Goal: Task Accomplishment & Management: Use online tool/utility

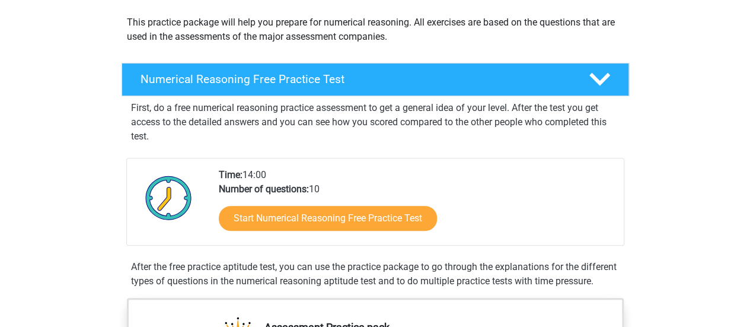
scroll to position [132, 0]
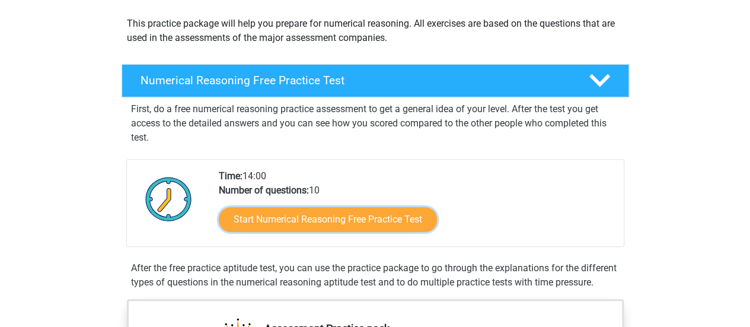
click at [389, 219] on link "Start Numerical Reasoning Free Practice Test" at bounding box center [328, 219] width 218 height 25
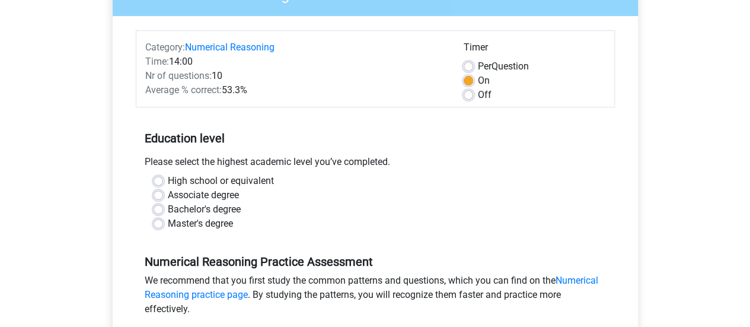
scroll to position [124, 0]
click at [168, 225] on label "Master's degree" at bounding box center [200, 223] width 65 height 14
click at [159, 225] on input "Master's degree" at bounding box center [158, 222] width 9 height 12
radio input "true"
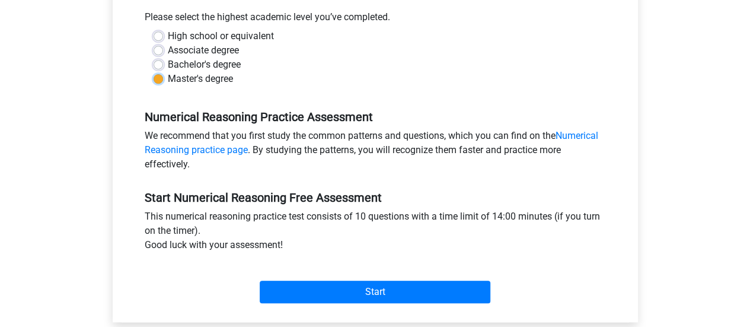
scroll to position [269, 0]
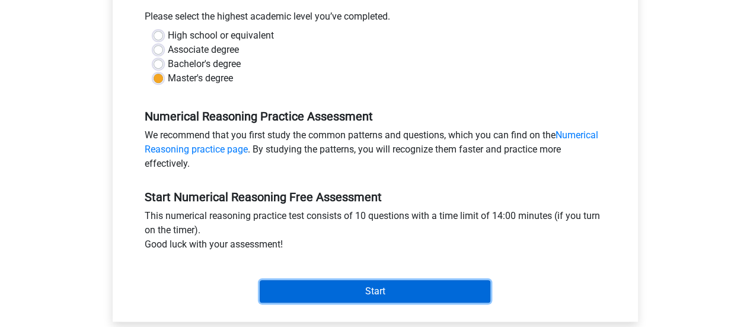
click at [309, 286] on input "Start" at bounding box center [375, 291] width 231 height 23
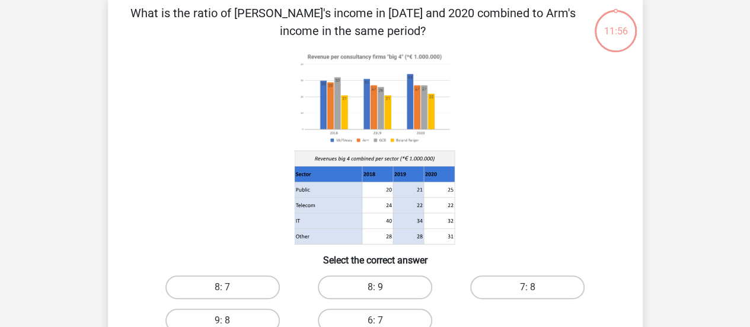
scroll to position [69, 0]
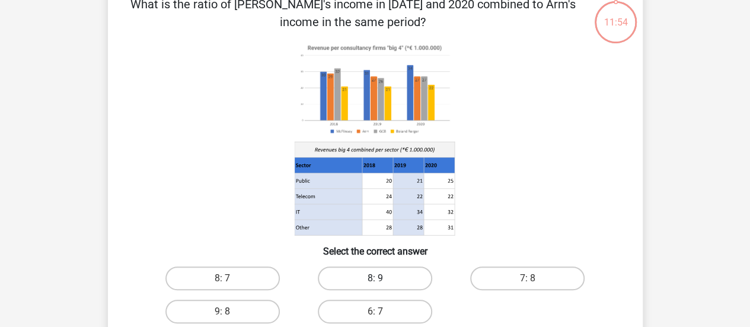
click at [348, 277] on label "8: 9" at bounding box center [375, 278] width 114 height 24
click at [375, 278] on input "8: 9" at bounding box center [379, 282] width 8 height 8
radio input "true"
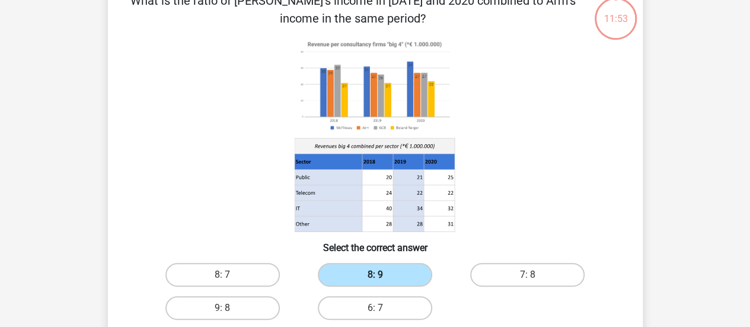
scroll to position [85, 0]
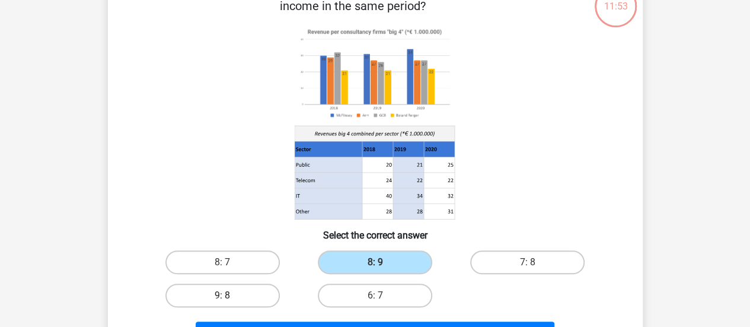
click at [269, 286] on label "9: 8" at bounding box center [222, 295] width 114 height 24
click at [230, 295] on input "9: 8" at bounding box center [226, 299] width 8 height 8
radio input "true"
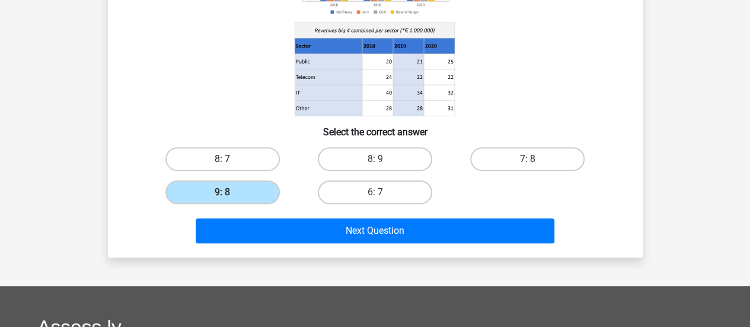
scroll to position [190, 0]
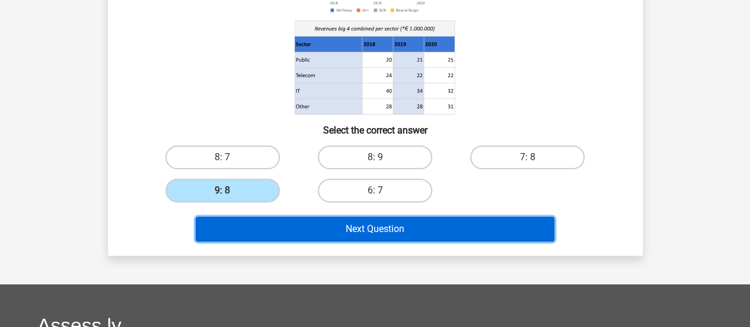
click at [267, 228] on button "Next Question" at bounding box center [375, 228] width 359 height 25
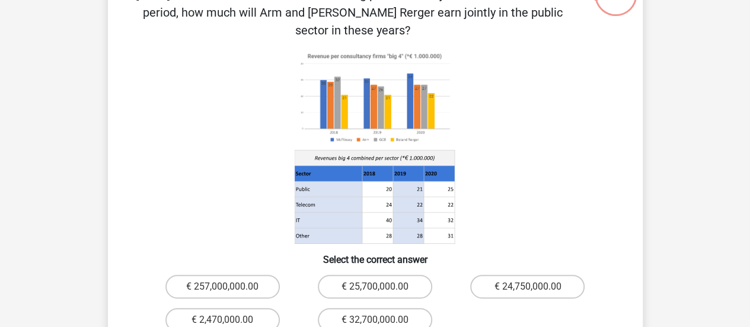
scroll to position [97, 0]
click at [240, 307] on label "€ 2,470,000.00" at bounding box center [222, 319] width 114 height 24
click at [230, 319] on input "€ 2,470,000.00" at bounding box center [226, 323] width 8 height 8
radio input "true"
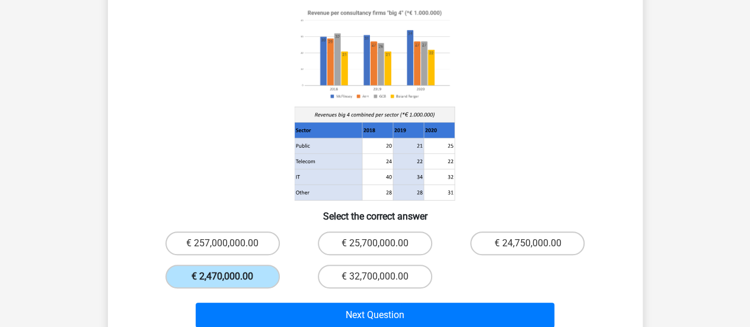
scroll to position [139, 0]
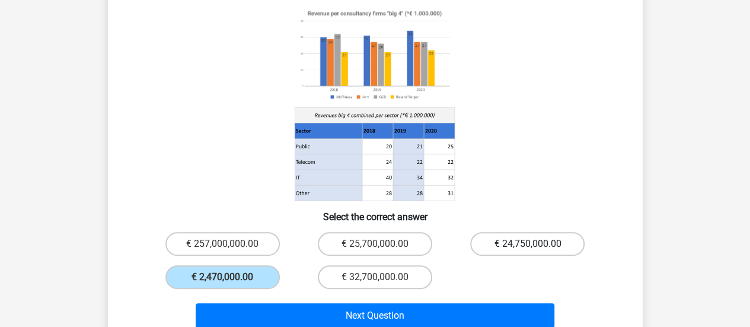
click at [506, 232] on label "€ 24,750,000.00" at bounding box center [527, 244] width 114 height 24
click at [528, 244] on input "€ 24,750,000.00" at bounding box center [532, 248] width 8 height 8
radio input "true"
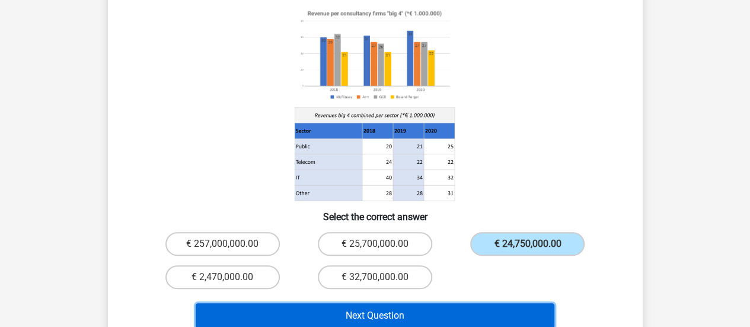
click at [448, 303] on button "Next Question" at bounding box center [375, 315] width 359 height 25
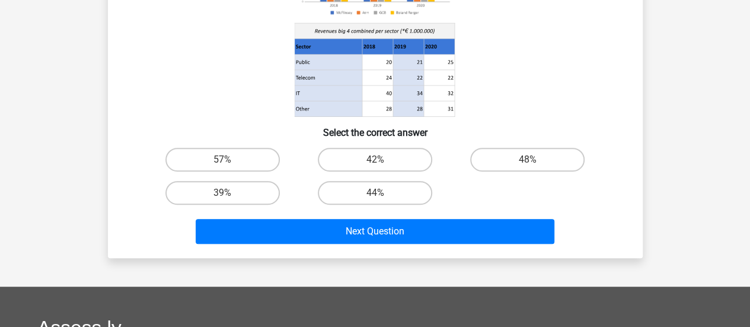
scroll to position [194, 0]
